Goal: Task Accomplishment & Management: Manage account settings

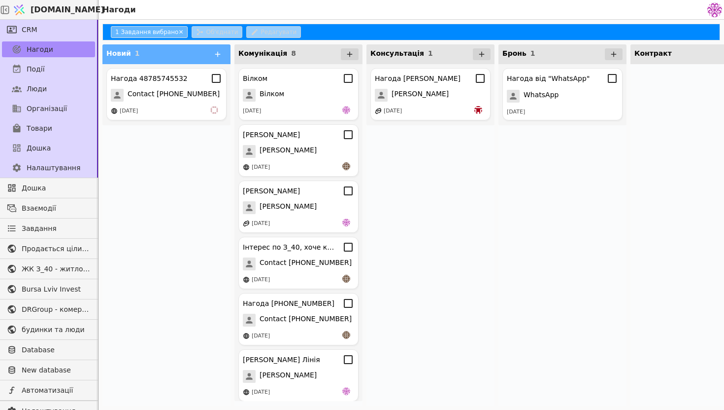
scroll to position [117, 0]
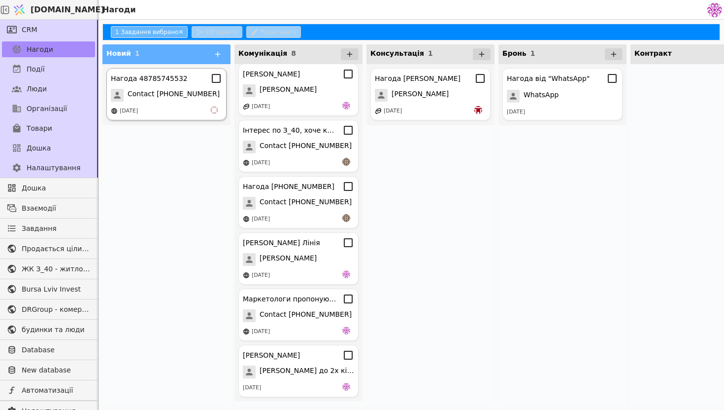
click at [160, 73] on div "Нагода 48785745532" at bounding box center [149, 78] width 77 height 10
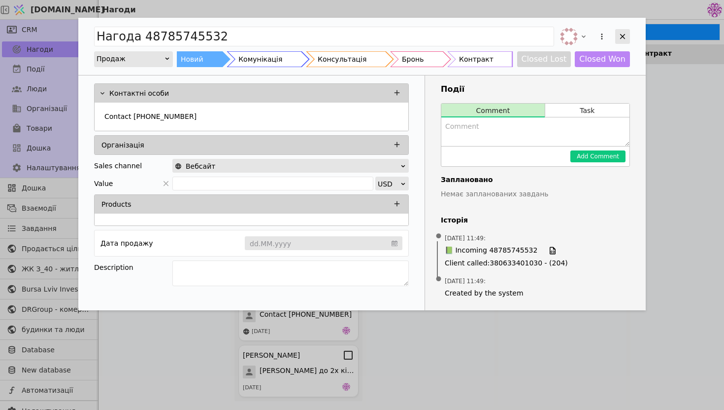
click at [625, 32] on icon "Add Opportunity" at bounding box center [622, 36] width 9 height 9
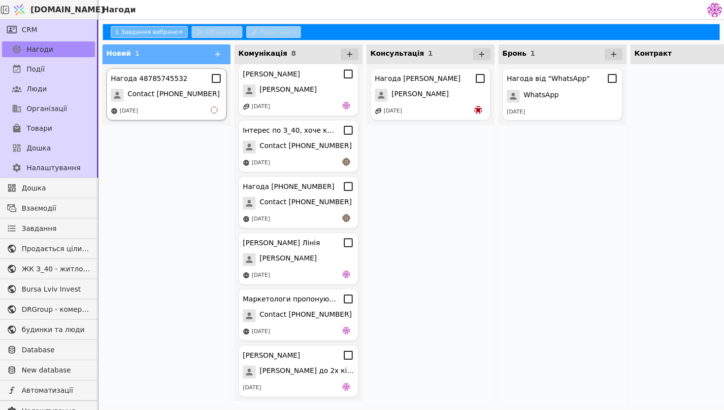
click at [202, 101] on div "Contact [PHONE_NUMBER]" at bounding box center [166, 95] width 111 height 13
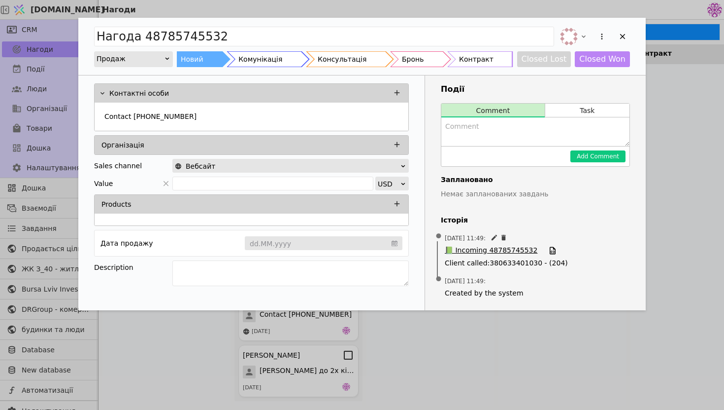
click at [505, 250] on span "📗 Incoming 48785745532" at bounding box center [491, 250] width 93 height 11
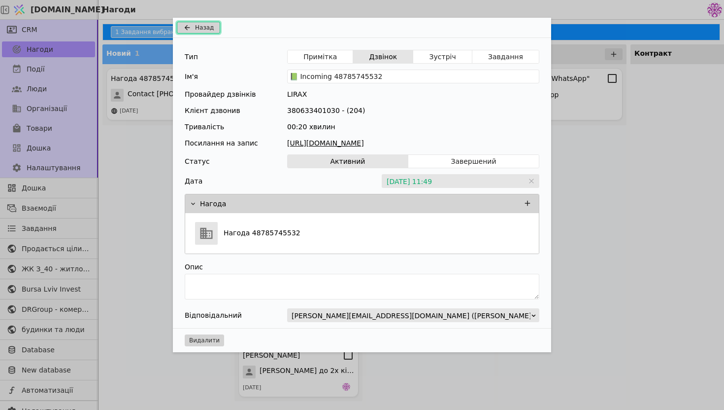
click at [180, 31] on button "Назад" at bounding box center [198, 28] width 43 height 12
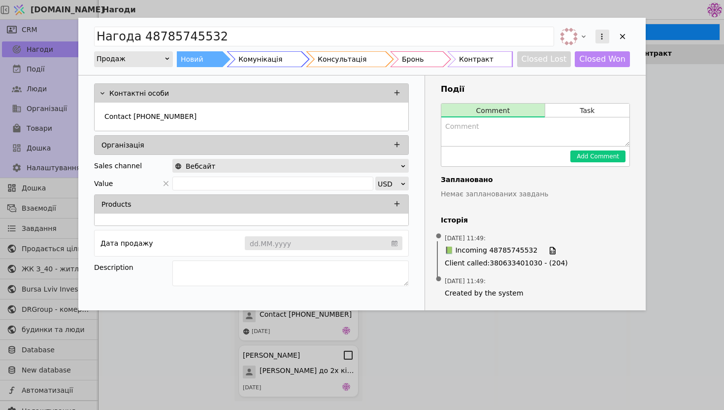
click at [601, 38] on icon "Add Opportunity" at bounding box center [602, 36] width 9 height 9
click at [542, 71] on div "Видалити" at bounding box center [550, 69] width 113 height 14
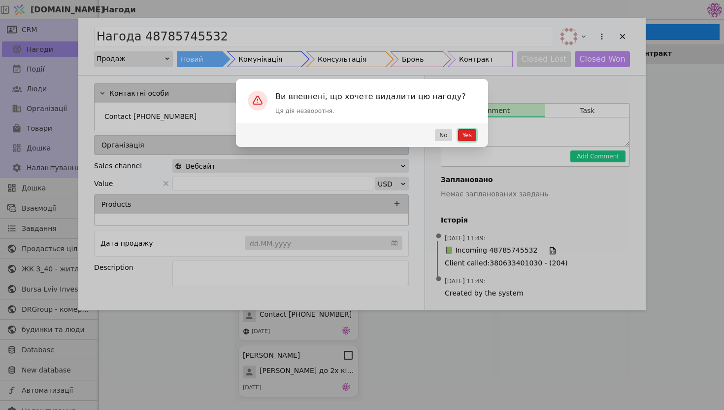
click at [470, 134] on button "Yes" at bounding box center [467, 135] width 18 height 12
